Goal: Task Accomplishment & Management: Use online tool/utility

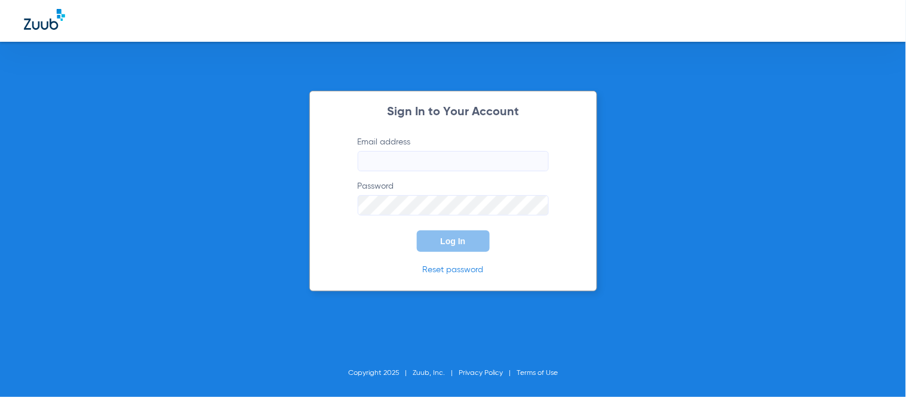
type input "[EMAIL_ADDRESS][DOMAIN_NAME]"
click at [464, 233] on button "Log In" at bounding box center [453, 242] width 73 height 22
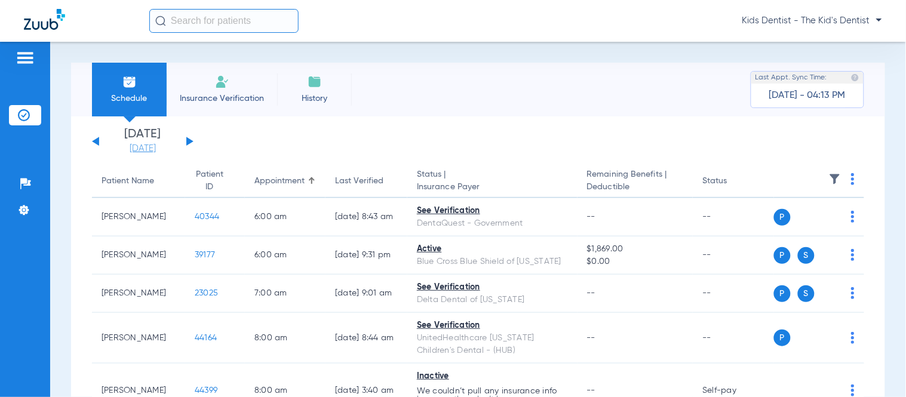
click at [176, 143] on link "[DATE]" at bounding box center [143, 149] width 72 height 12
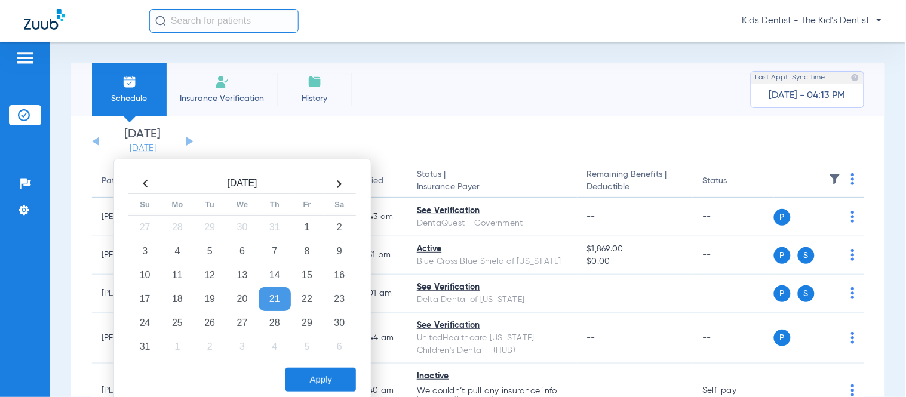
click at [177, 143] on link "[DATE]" at bounding box center [143, 149] width 72 height 12
click at [313, 301] on td "22" at bounding box center [307, 299] width 32 height 24
click at [325, 375] on button "Apply" at bounding box center [321, 380] width 70 height 24
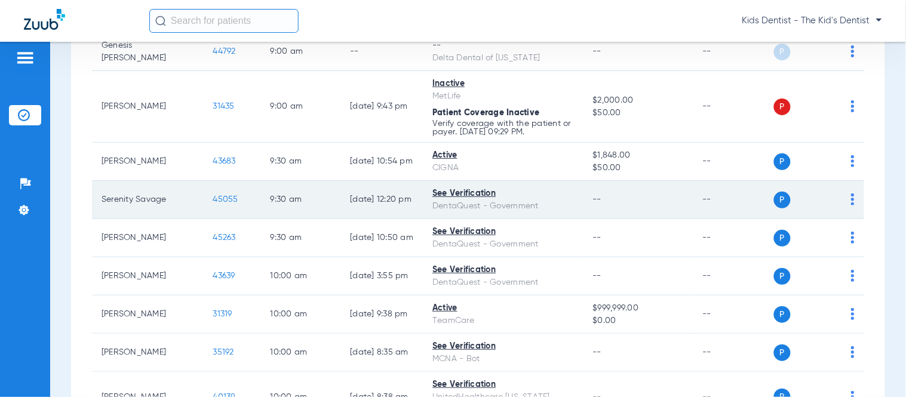
scroll to position [995, 0]
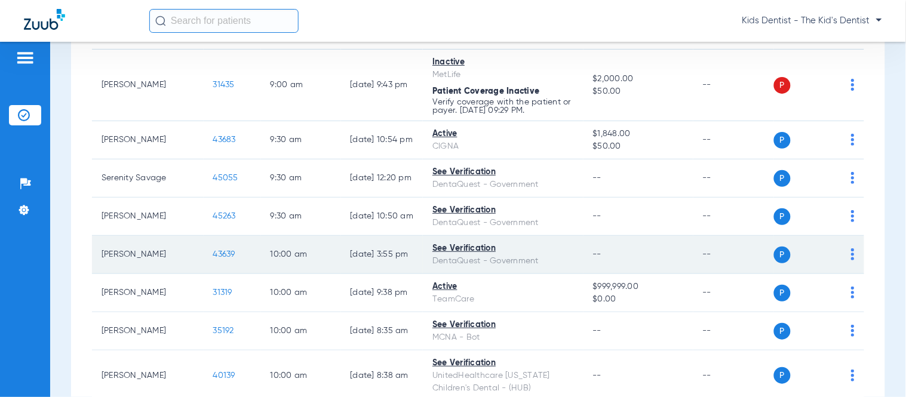
click at [851, 260] on img at bounding box center [853, 255] width 4 height 12
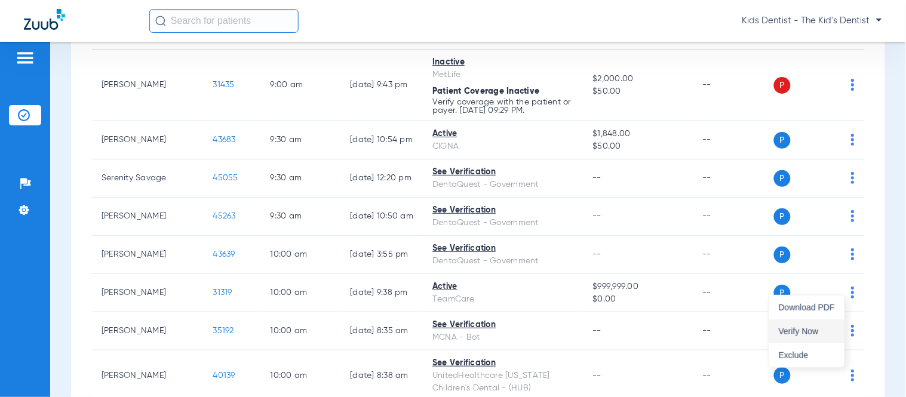
click at [825, 321] on button "Verify Now" at bounding box center [806, 332] width 75 height 24
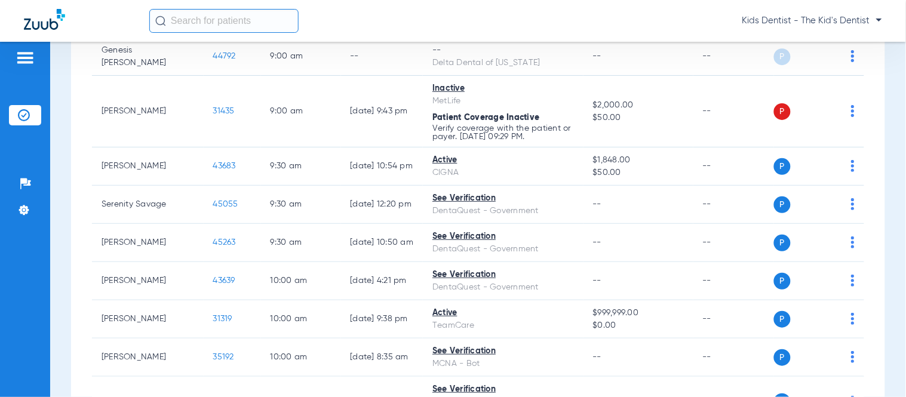
scroll to position [942, 0]
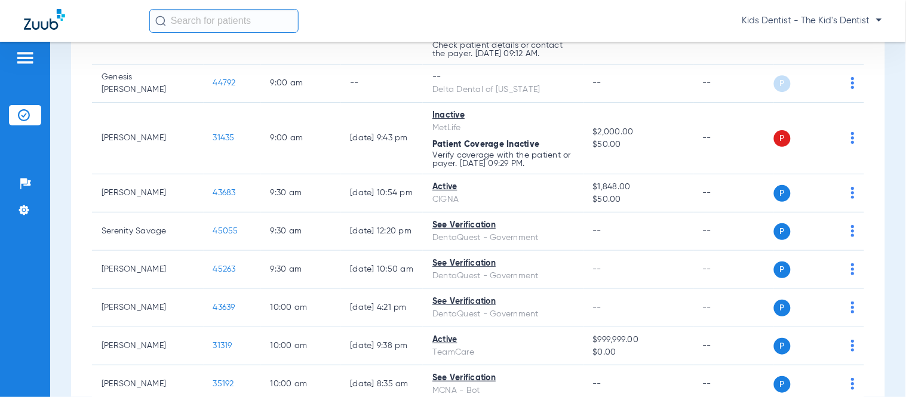
click at [896, 152] on div "Schedule Insurance Verification History Last Appt. Sync Time: [DATE] - 04:13 PM…" at bounding box center [478, 219] width 856 height 355
